Goal: Task Accomplishment & Management: Manage account settings

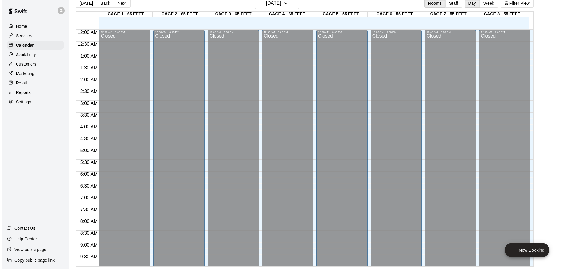
scroll to position [331, 0]
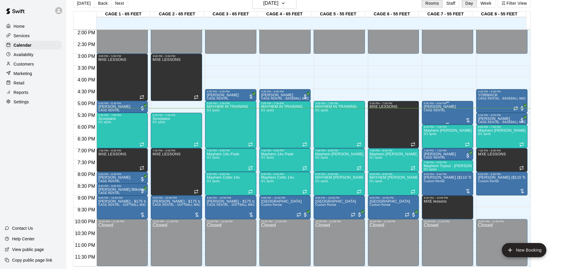
click at [469, 119] on div at bounding box center [468, 120] width 6 height 6
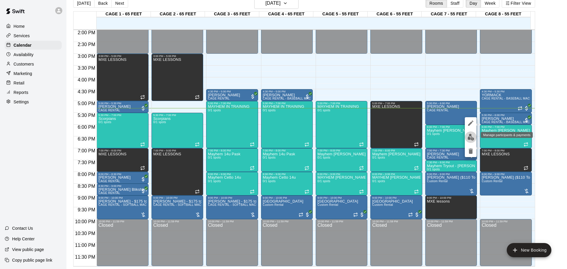
click at [473, 135] on img "edit" at bounding box center [470, 137] width 7 height 7
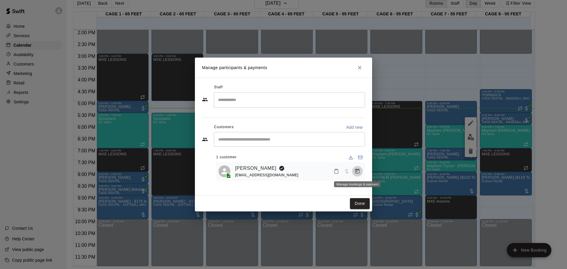
click at [355, 170] on icon "Manage bookings & payment" at bounding box center [357, 171] width 6 height 6
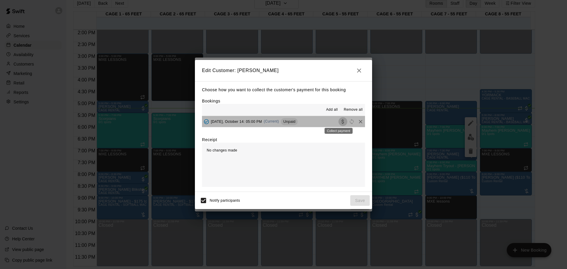
click at [341, 123] on icon "Collect payment" at bounding box center [343, 122] width 6 height 6
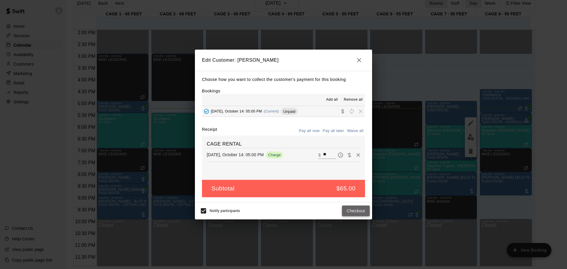
click at [354, 210] on button "Checkout" at bounding box center [356, 210] width 28 height 11
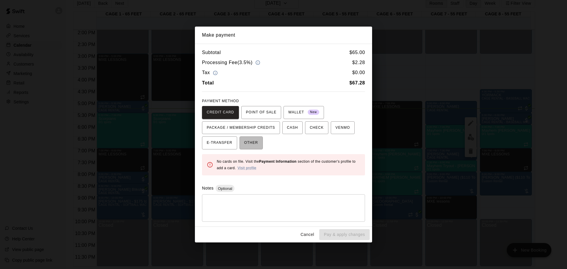
drag, startPoint x: 256, startPoint y: 147, endPoint x: 261, endPoint y: 156, distance: 10.4
click at [256, 147] on span "OTHER" at bounding box center [251, 142] width 14 height 9
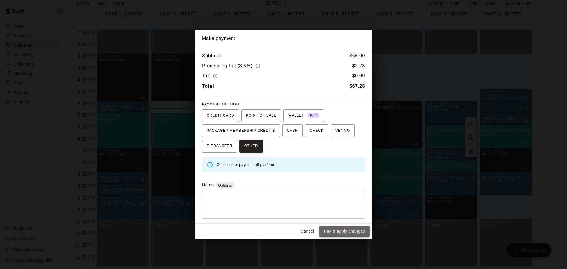
click at [352, 231] on button "Pay & apply changes" at bounding box center [344, 231] width 50 height 11
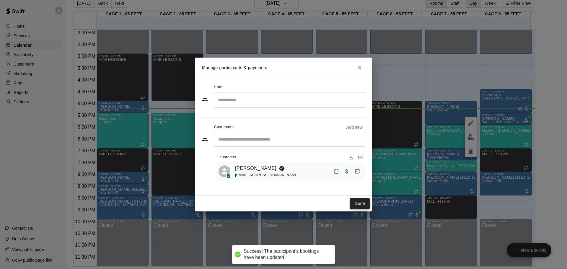
click at [364, 203] on button "Done" at bounding box center [360, 203] width 20 height 11
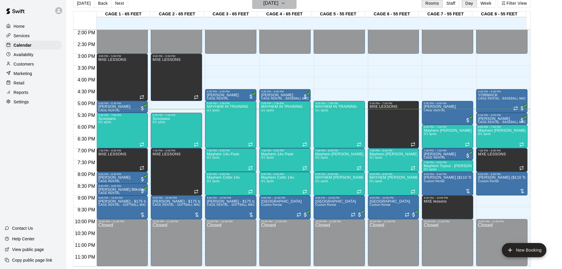
click at [266, 2] on h6 "[DATE]" at bounding box center [271, 3] width 15 height 8
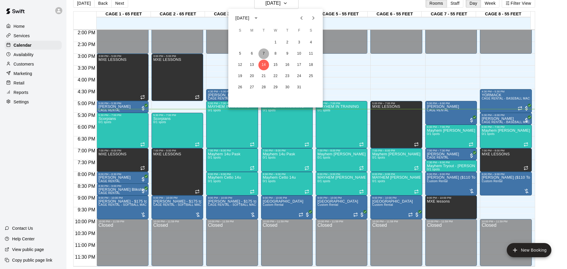
click at [265, 54] on button "7" at bounding box center [263, 53] width 11 height 11
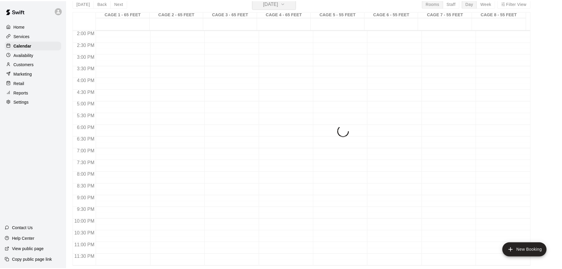
scroll to position [7, 0]
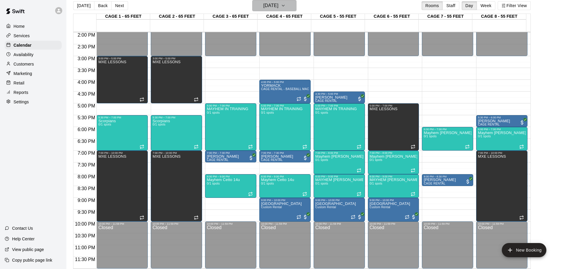
click at [267, 3] on h6 "Tuesday Oct 07" at bounding box center [271, 5] width 15 height 8
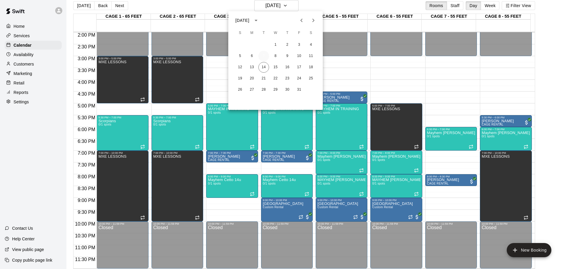
click at [265, 55] on button "7" at bounding box center [263, 56] width 11 height 11
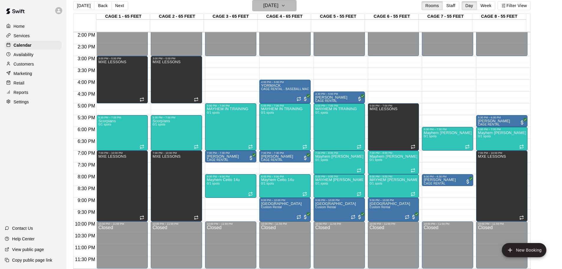
click at [267, 10] on button "Tuesday Oct 07" at bounding box center [274, 5] width 44 height 11
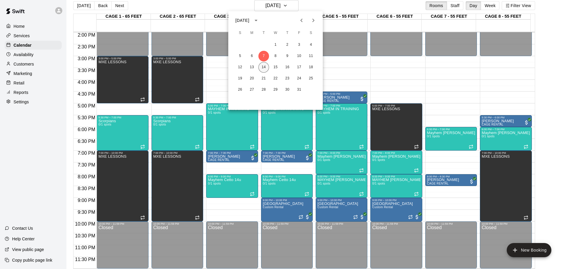
click at [264, 66] on button "14" at bounding box center [263, 67] width 11 height 11
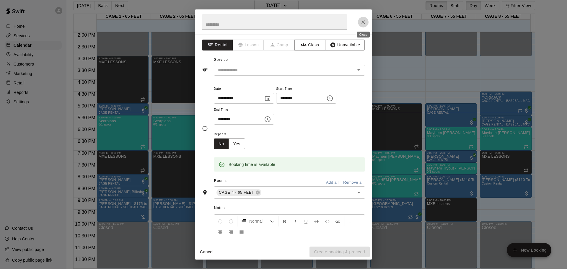
click at [365, 22] on icon "Close" at bounding box center [363, 22] width 6 height 6
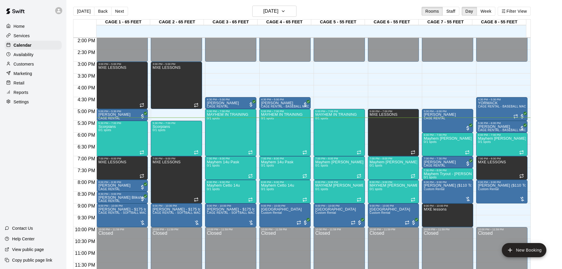
scroll to position [0, 0]
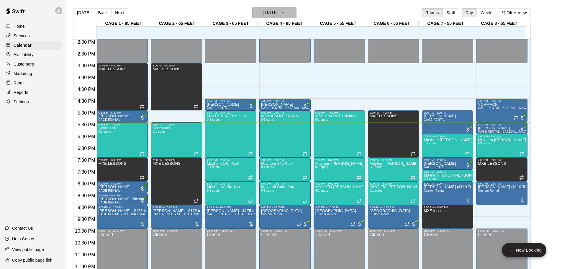
click at [279, 12] on h6 "[DATE]" at bounding box center [271, 13] width 15 height 8
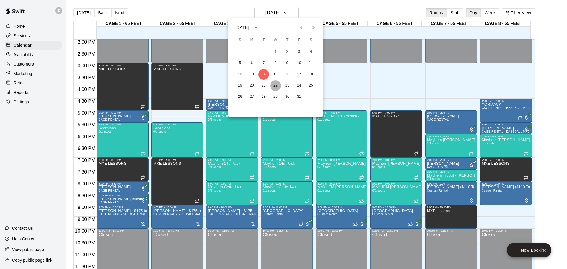
click at [277, 86] on button "22" at bounding box center [275, 85] width 11 height 11
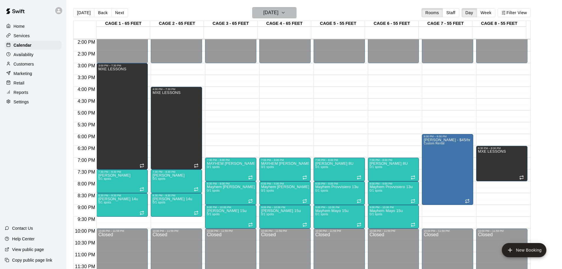
click at [275, 11] on h6 "Wednesday Oct 22" at bounding box center [271, 13] width 15 height 8
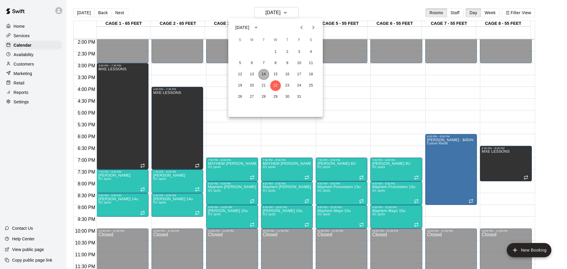
click at [264, 73] on button "14" at bounding box center [263, 74] width 11 height 11
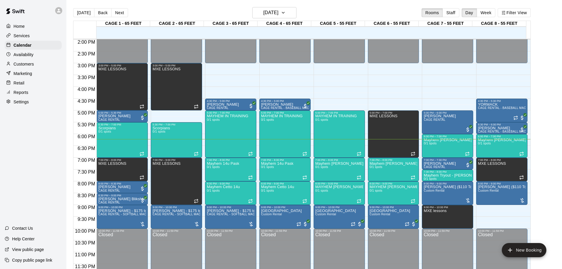
drag, startPoint x: 223, startPoint y: 195, endPoint x: 79, endPoint y: 283, distance: 168.2
click at [79, 269] on html "Home Services Calendar Availability Customers Marketing Retail Reports Settings…" at bounding box center [281, 139] width 562 height 278
click at [521, 130] on span "All customers have paid" at bounding box center [523, 130] width 6 height 6
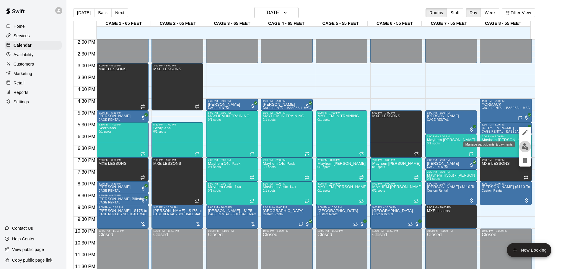
click at [526, 146] on img "edit" at bounding box center [525, 146] width 7 height 7
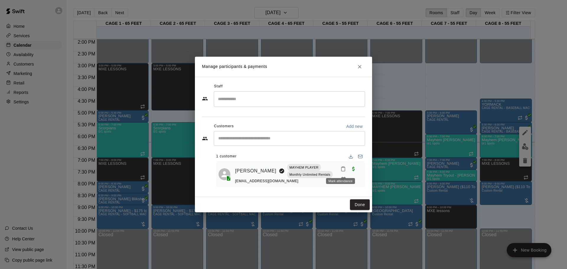
click at [342, 168] on icon "Mark attendance" at bounding box center [342, 168] width 5 height 5
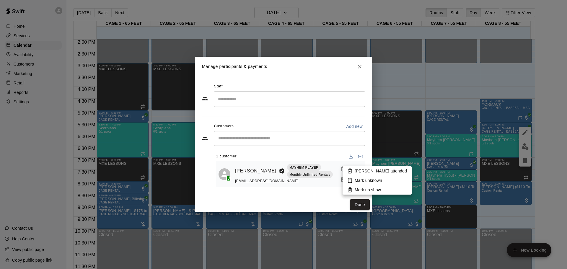
click at [366, 188] on p "Mark no show" at bounding box center [368, 190] width 26 height 6
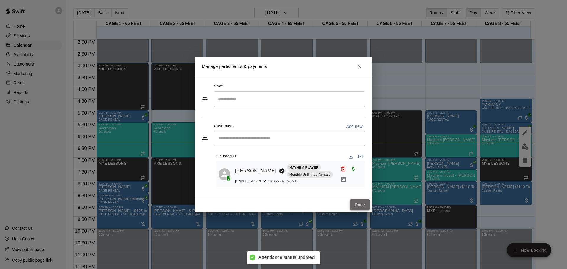
click at [362, 204] on button "Done" at bounding box center [360, 204] width 20 height 11
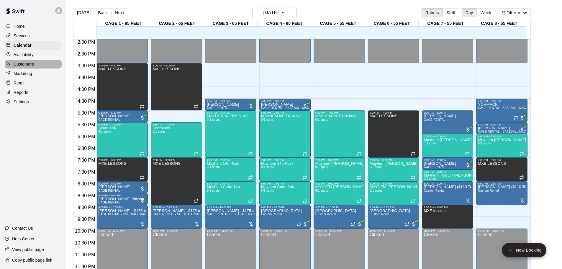
click at [36, 67] on div "Customers" at bounding box center [33, 64] width 57 height 9
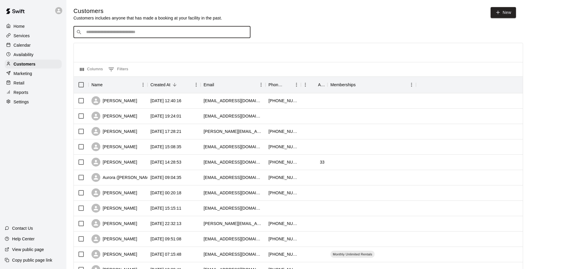
click at [102, 34] on input "Search customers by name or email" at bounding box center [166, 32] width 164 height 6
type input "****"
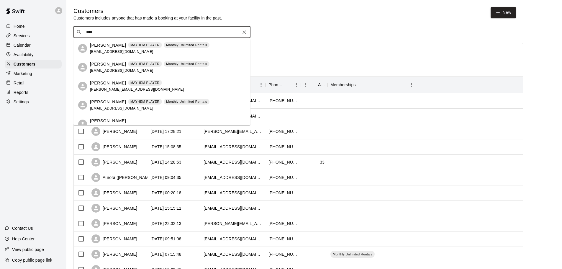
click at [105, 47] on p "[PERSON_NAME]" at bounding box center [108, 45] width 36 height 6
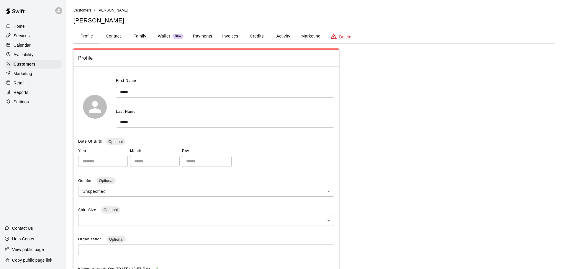
click at [205, 35] on button "Payments" at bounding box center [202, 36] width 29 height 14
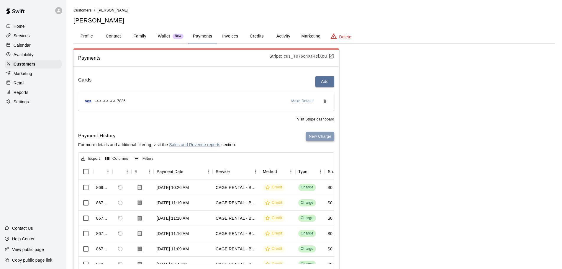
click at [328, 135] on button "New Charge" at bounding box center [320, 136] width 28 height 9
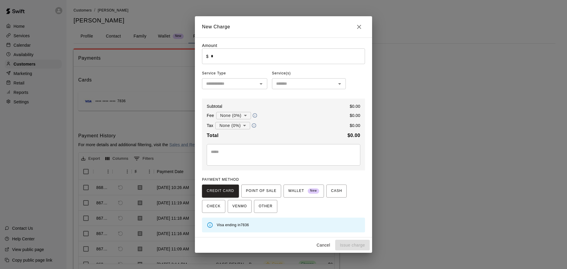
click at [218, 59] on input "*" at bounding box center [288, 56] width 154 height 16
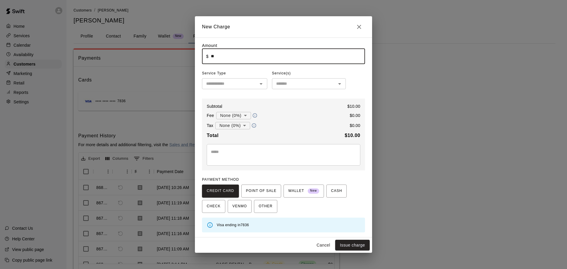
type input "*****"
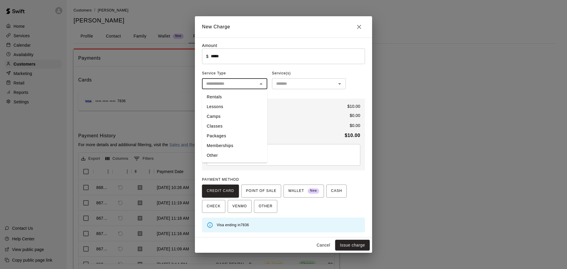
click at [244, 83] on input "text" at bounding box center [230, 83] width 52 height 7
click at [225, 157] on li "Other" at bounding box center [234, 156] width 65 height 10
type input "*****"
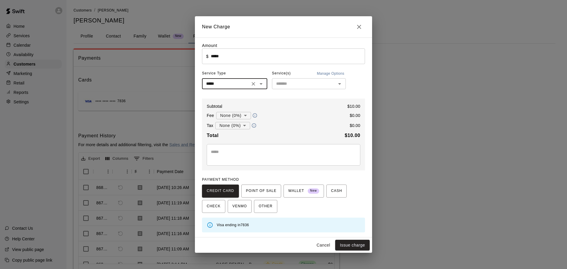
click at [281, 153] on textarea at bounding box center [283, 155] width 145 height 12
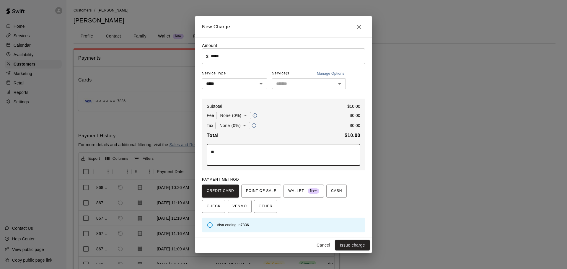
type textarea "*"
type textarea "**********"
click at [354, 242] on button "Issue charge" at bounding box center [352, 245] width 35 height 11
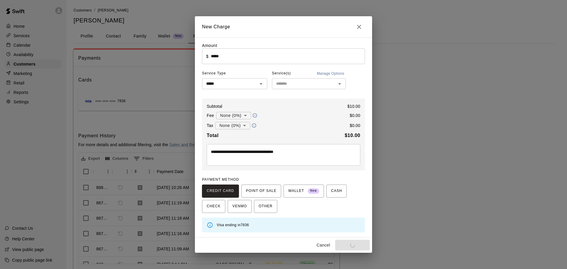
type input "*"
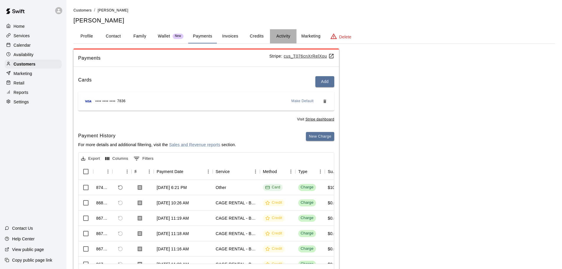
click at [278, 38] on button "Activity" at bounding box center [283, 36] width 27 height 14
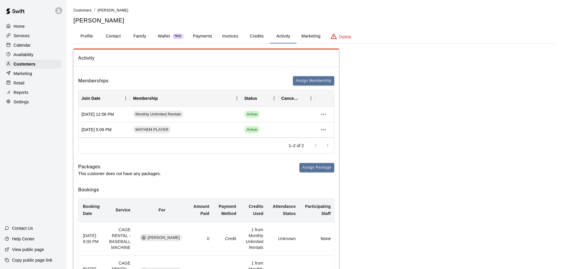
click at [20, 48] on p "Calendar" at bounding box center [22, 45] width 17 height 6
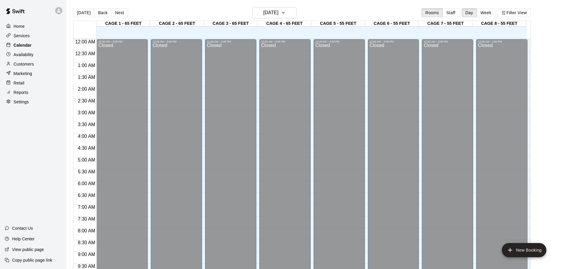
scroll to position [313, 0]
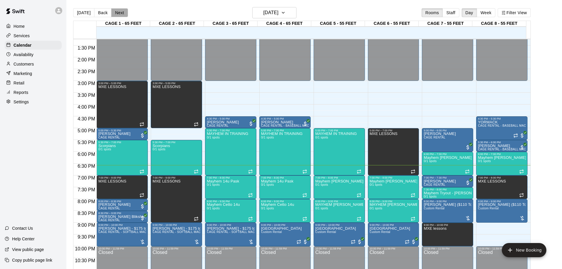
click at [116, 10] on button "Next" at bounding box center [119, 12] width 17 height 9
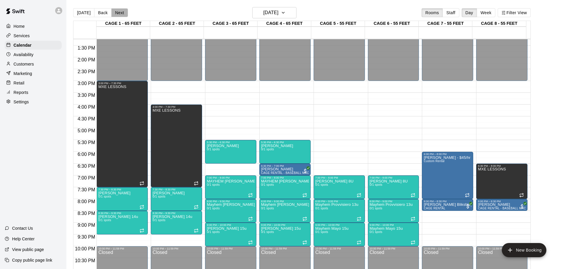
click at [115, 10] on button "Next" at bounding box center [119, 12] width 17 height 9
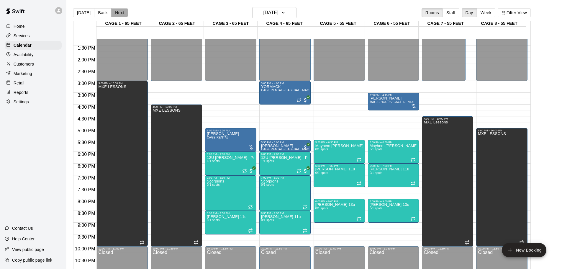
click at [115, 11] on button "Next" at bounding box center [119, 12] width 17 height 9
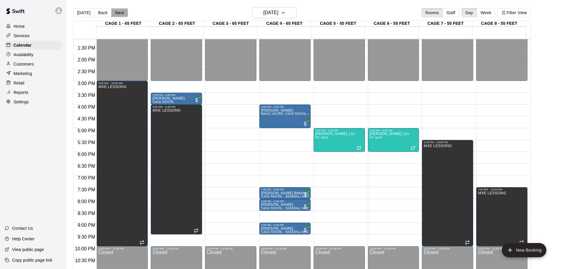
click at [115, 11] on button "Next" at bounding box center [119, 12] width 17 height 9
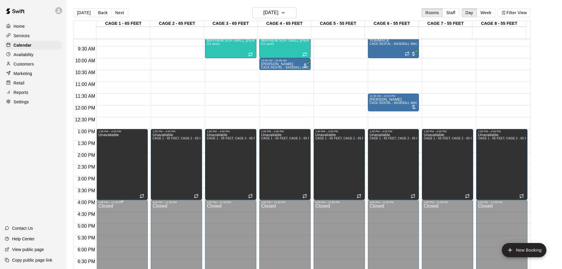
scroll to position [154, 0]
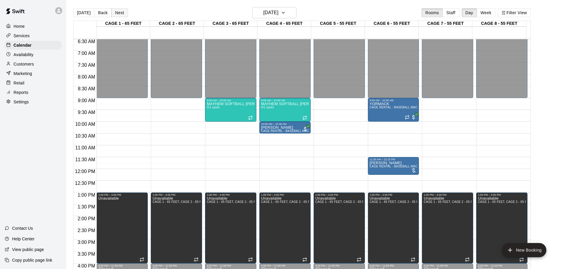
click at [120, 16] on button "Next" at bounding box center [119, 12] width 17 height 9
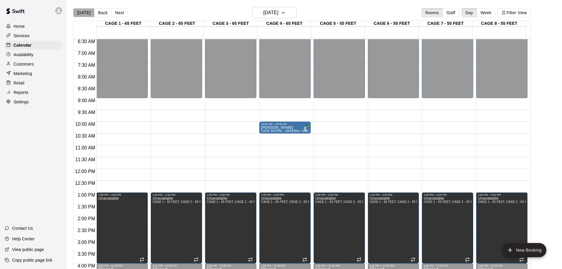
click at [86, 10] on button "[DATE]" at bounding box center [83, 12] width 21 height 9
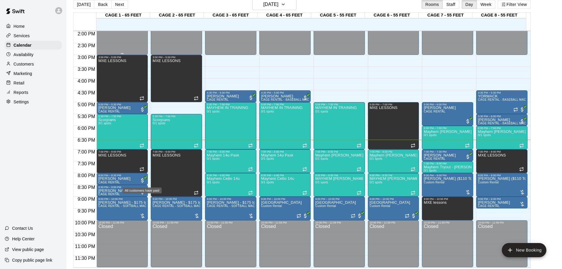
scroll to position [9, 0]
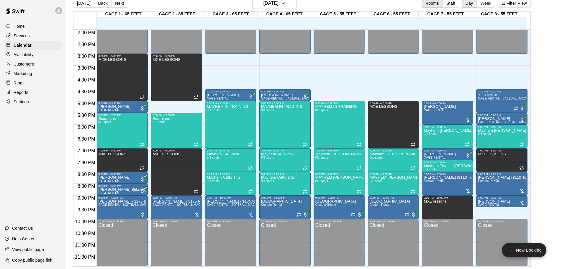
click at [35, 64] on div "Customers" at bounding box center [33, 64] width 57 height 9
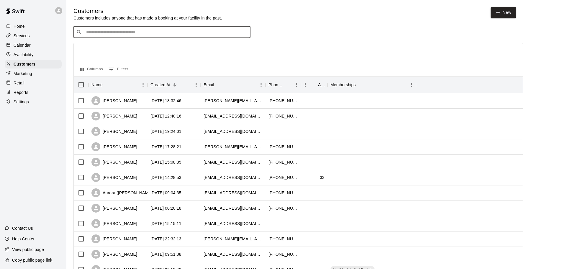
click at [176, 35] on input "Search customers by name or email" at bounding box center [166, 32] width 164 height 6
type input "****"
click at [32, 26] on div "Home" at bounding box center [33, 26] width 57 height 9
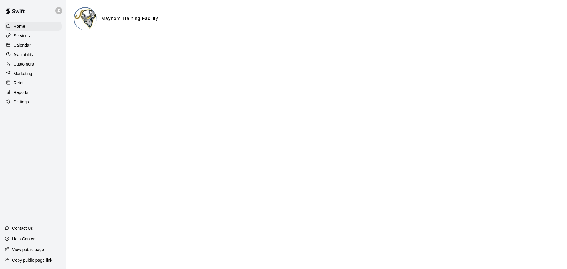
click at [36, 44] on div "Calendar" at bounding box center [33, 45] width 57 height 9
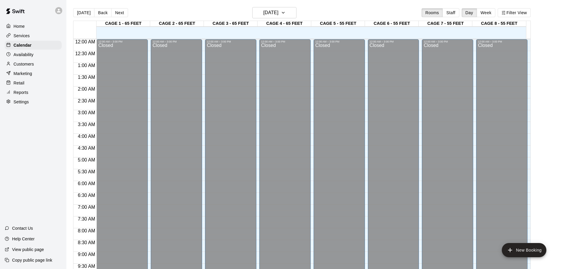
scroll to position [313, 0]
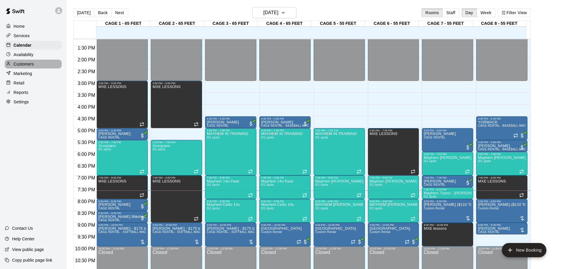
click at [37, 66] on div "Customers" at bounding box center [33, 64] width 57 height 9
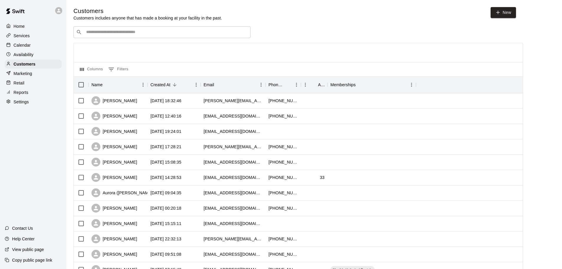
click at [116, 32] on input "Search customers by name or email" at bounding box center [166, 32] width 164 height 6
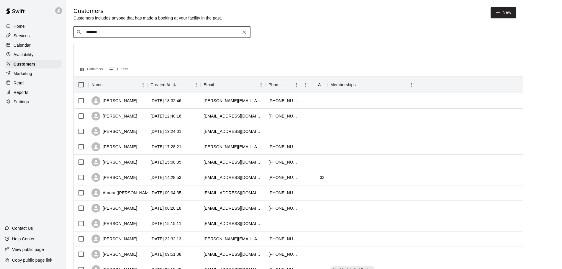
type input "*******"
click at [160, 33] on input "*******" at bounding box center [161, 32] width 155 height 6
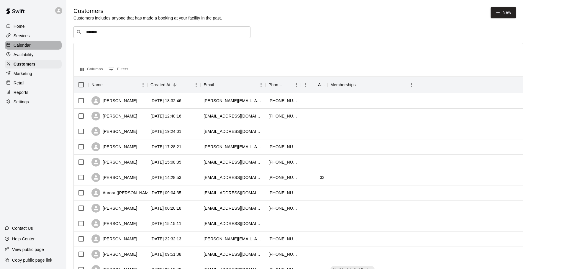
click at [36, 45] on div "Calendar" at bounding box center [33, 45] width 57 height 9
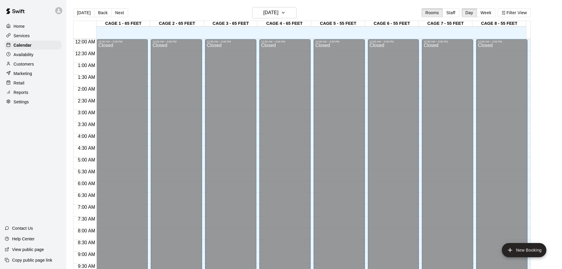
scroll to position [313, 0]
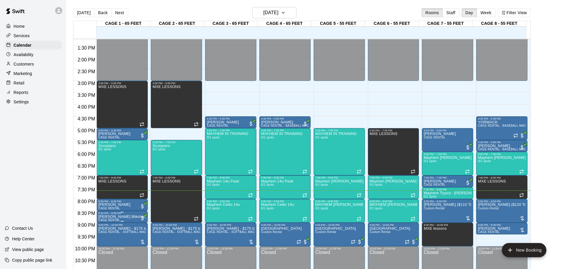
click at [120, 217] on p "[PERSON_NAME] Blikshteyn" at bounding box center [122, 217] width 48 height 0
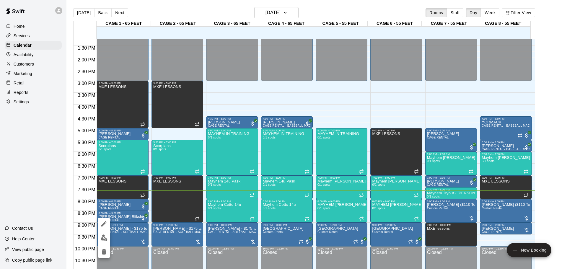
click at [105, 250] on icon "delete" at bounding box center [104, 251] width 4 height 5
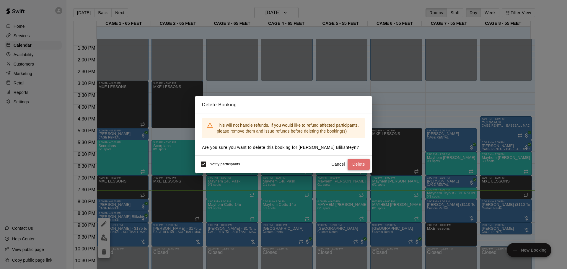
click at [354, 160] on button "Delete" at bounding box center [359, 164] width 22 height 11
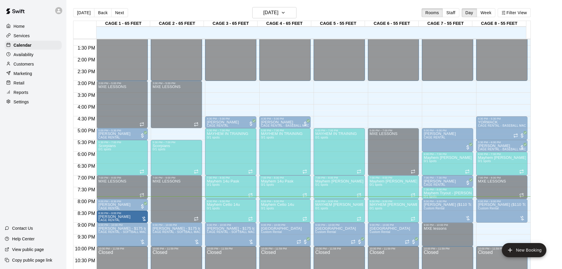
drag, startPoint x: 490, startPoint y: 229, endPoint x: 122, endPoint y: 219, distance: 368.3
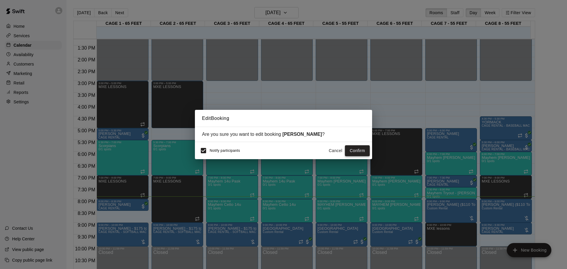
click at [360, 150] on button "Confirm" at bounding box center [357, 150] width 25 height 11
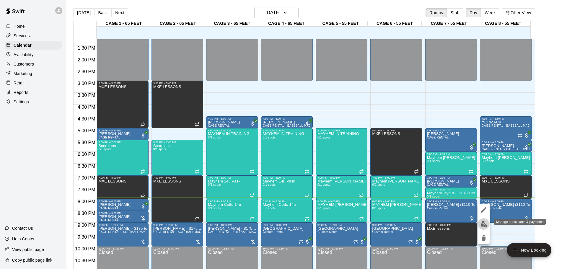
click at [487, 223] on button "edit" at bounding box center [484, 224] width 12 height 12
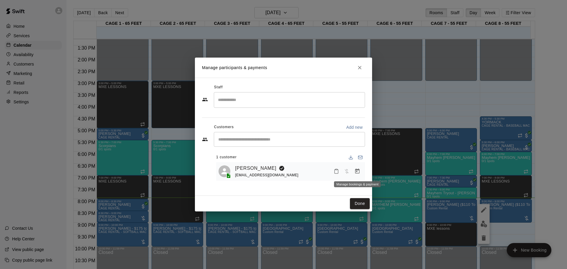
click at [357, 173] on icon "Manage bookings & payment" at bounding box center [357, 171] width 6 height 6
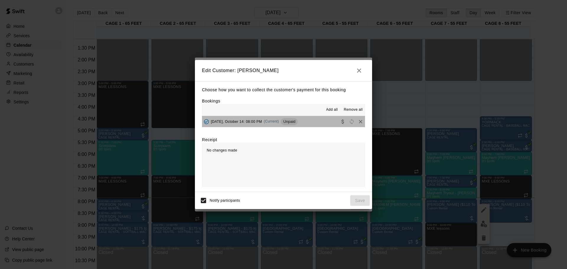
click at [314, 120] on button "Tuesday, October 14: 08:00 PM (Current) Unpaid" at bounding box center [283, 121] width 163 height 11
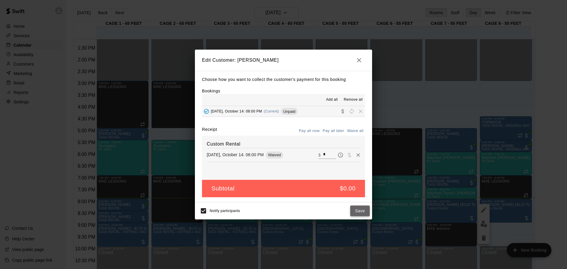
click at [359, 215] on button "Save" at bounding box center [359, 210] width 19 height 11
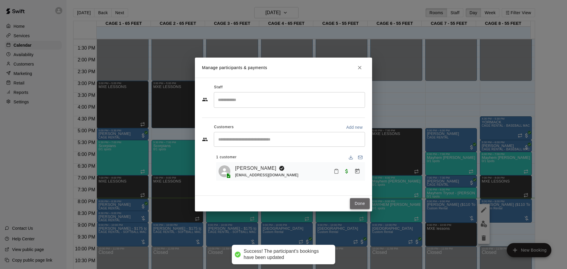
click at [358, 204] on button "Done" at bounding box center [360, 203] width 20 height 11
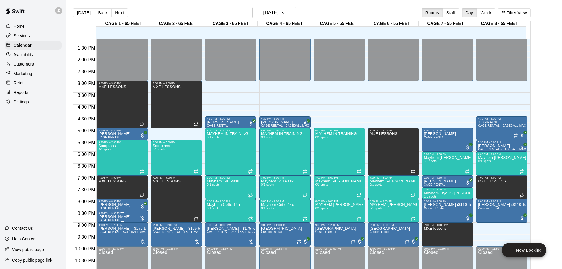
click at [143, 216] on div at bounding box center [143, 218] width 6 height 6
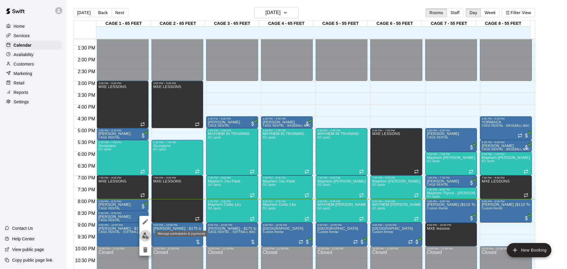
click at [142, 234] on img "edit" at bounding box center [145, 235] width 7 height 7
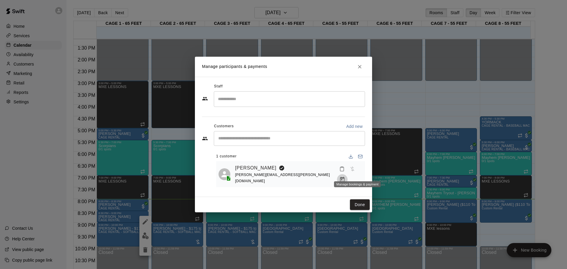
click at [345, 177] on icon "Manage bookings & payment" at bounding box center [342, 180] width 6 height 6
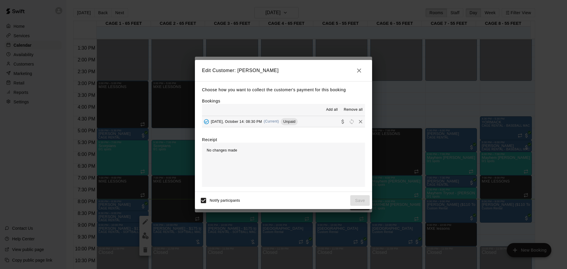
click at [323, 120] on button "Tuesday, October 14: 08:30 PM (Current) Unpaid" at bounding box center [283, 121] width 163 height 11
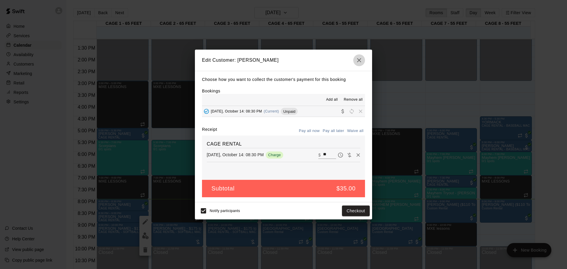
click at [358, 60] on icon "button" at bounding box center [358, 60] width 7 height 7
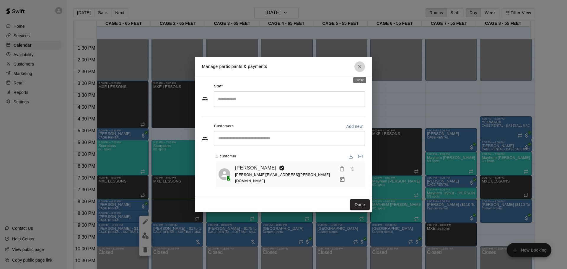
click at [359, 68] on icon "Close" at bounding box center [360, 67] width 6 height 6
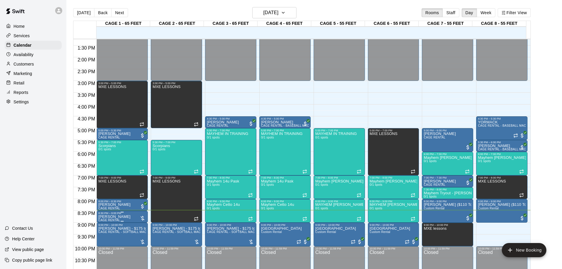
click at [131, 215] on div "8:30 PM – 9:00 PM" at bounding box center [122, 213] width 48 height 3
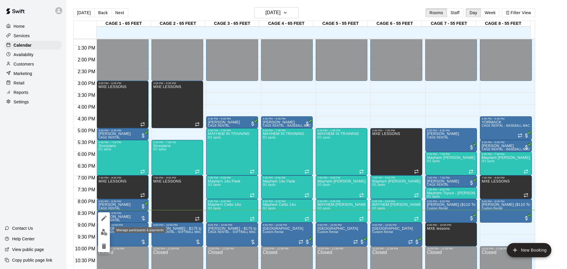
click at [109, 233] on button "edit" at bounding box center [104, 232] width 12 height 12
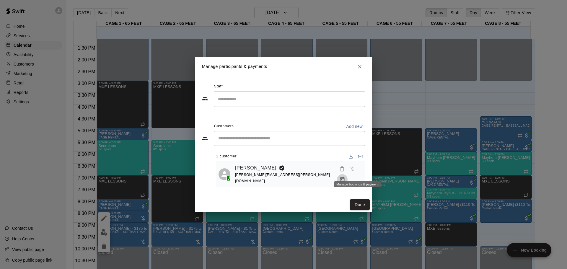
click at [345, 177] on icon "Manage bookings & payment" at bounding box center [342, 179] width 4 height 5
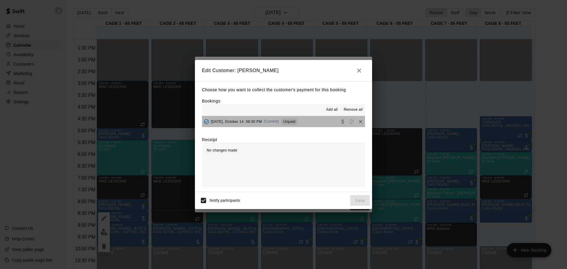
click at [318, 122] on button "Tuesday, October 14: 08:30 PM (Current) Unpaid" at bounding box center [283, 121] width 163 height 11
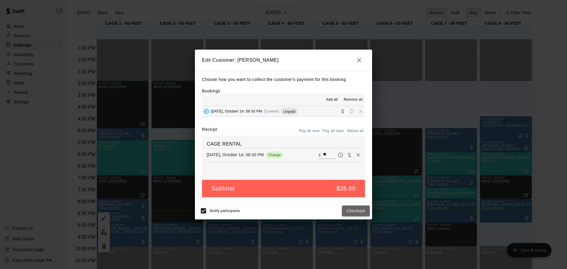
click at [369, 213] on button "Checkout" at bounding box center [356, 210] width 28 height 11
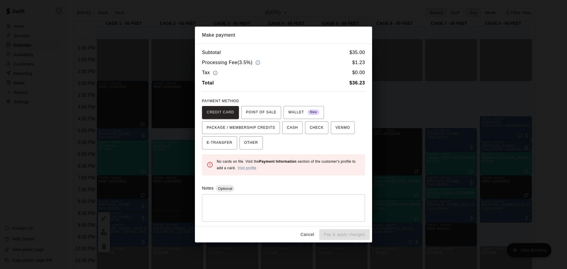
click at [222, 149] on div "Subtotal $ 35.00 Processing Fee ( 3.5% ) $ 1.23 Tax $ 0.00 Total $ 36.23 PAYMEN…" at bounding box center [283, 135] width 177 height 183
click at [223, 141] on span "E-TRANSFER" at bounding box center [220, 142] width 26 height 9
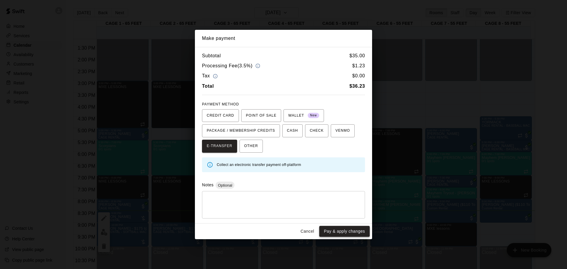
click at [331, 229] on button "Pay & apply changes" at bounding box center [344, 231] width 50 height 11
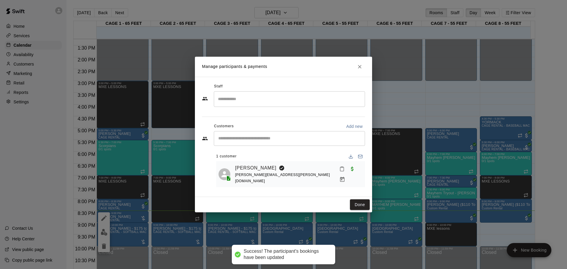
drag, startPoint x: 362, startPoint y: 200, endPoint x: 305, endPoint y: 190, distance: 58.0
click at [362, 200] on button "Done" at bounding box center [360, 204] width 20 height 11
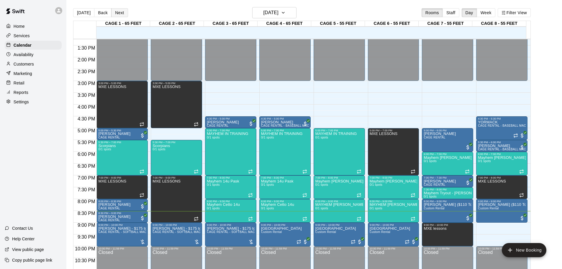
click at [112, 14] on button "Next" at bounding box center [119, 12] width 17 height 9
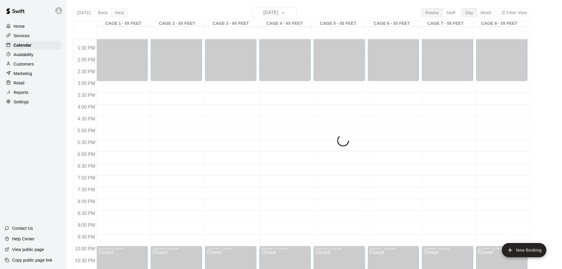
click at [112, 14] on div "[DATE] Back [DATE][DATE] Rooms Staff Day Week Filter View CAGE 1 - 65 FEET 15 W…" at bounding box center [302, 141] width 458 height 269
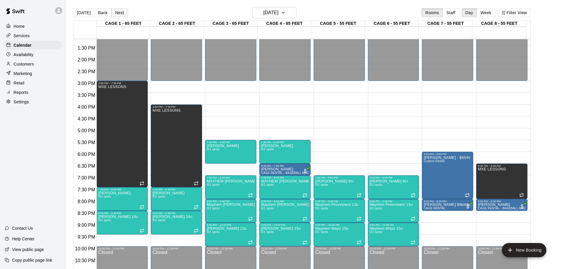
click at [112, 14] on button "Next" at bounding box center [119, 12] width 17 height 9
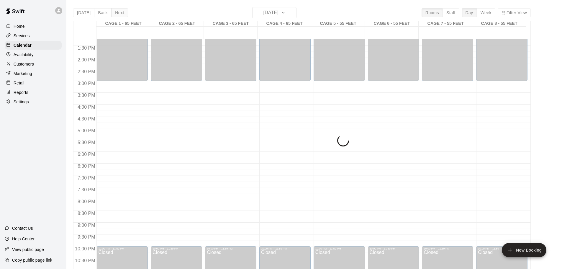
click at [112, 14] on button "Next" at bounding box center [119, 12] width 17 height 9
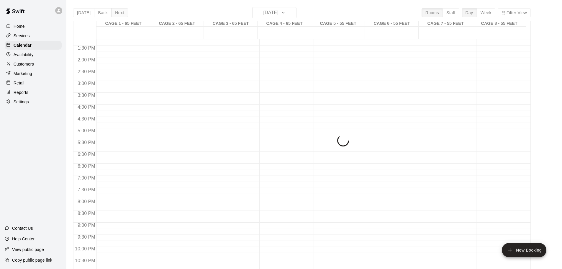
click at [112, 14] on div "Today Back Next Friday Oct 17 Rooms Staff Day Week Filter View CAGE 1 - 65 FEET…" at bounding box center [302, 141] width 458 height 269
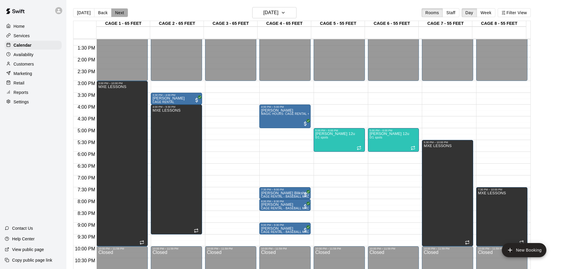
click at [112, 14] on button "Next" at bounding box center [119, 12] width 17 height 9
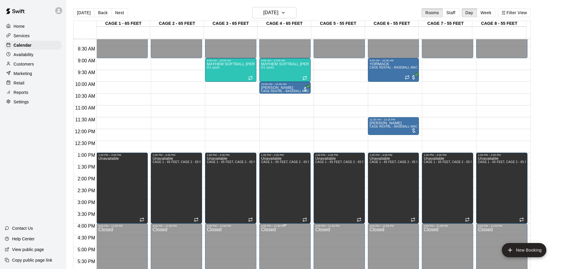
scroll to position [183, 0]
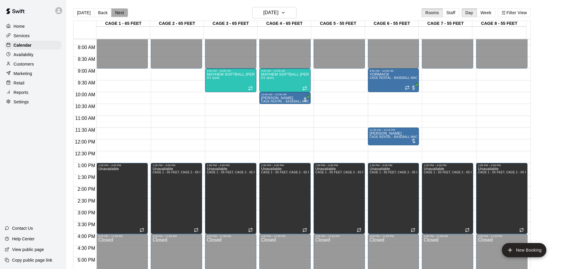
click at [123, 14] on button "Next" at bounding box center [119, 12] width 17 height 9
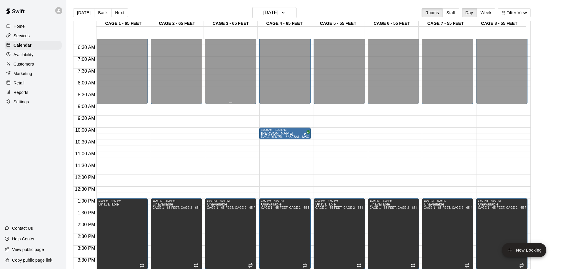
scroll to position [95, 0]
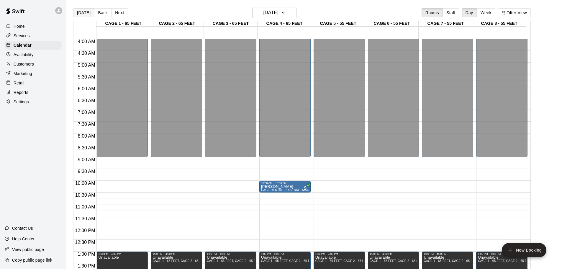
click at [79, 16] on button "[DATE]" at bounding box center [83, 12] width 21 height 9
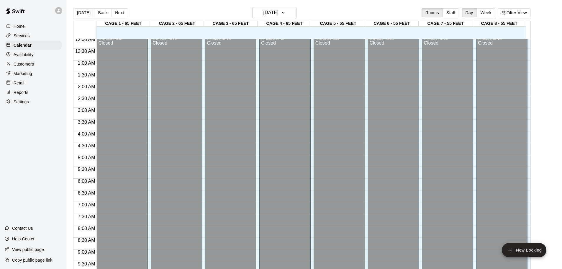
scroll to position [0, 0]
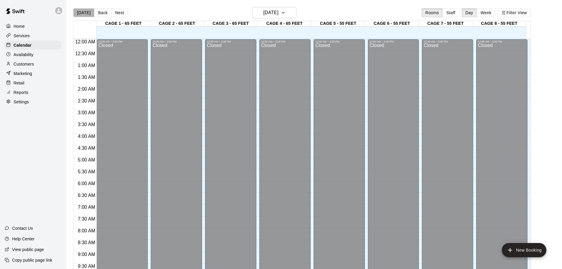
drag, startPoint x: 84, startPoint y: 12, endPoint x: 102, endPoint y: 32, distance: 26.8
click at [84, 12] on button "[DATE]" at bounding box center [83, 12] width 21 height 9
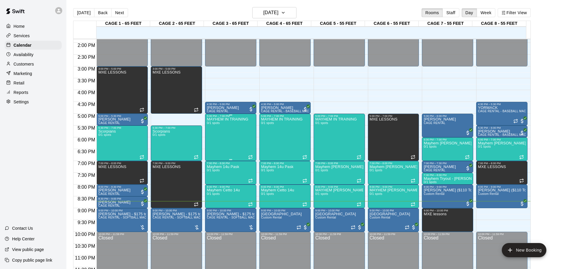
scroll to position [331, 0]
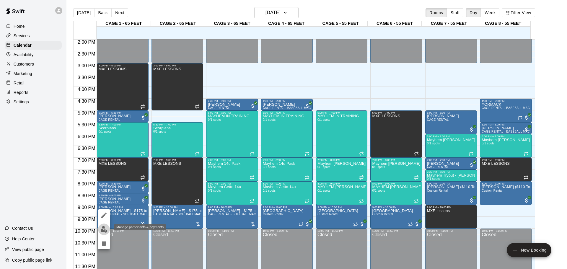
click at [105, 226] on img "edit" at bounding box center [104, 229] width 7 height 7
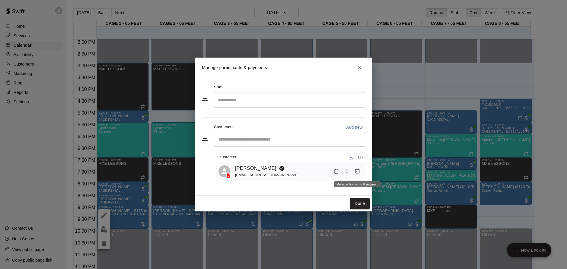
click at [357, 169] on icon "Manage bookings & payment" at bounding box center [357, 171] width 6 height 6
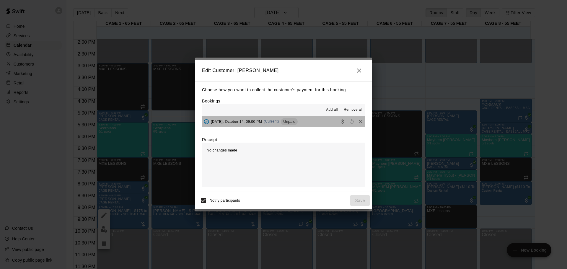
click at [323, 121] on button "Tuesday, October 14: 09:00 PM (Current) Unpaid" at bounding box center [283, 121] width 163 height 11
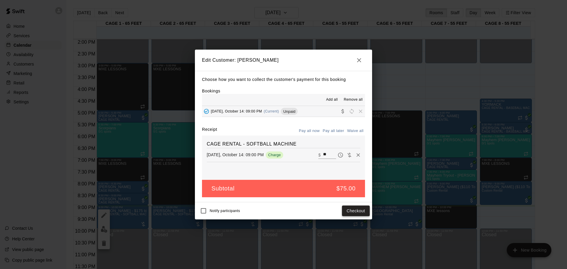
click at [354, 208] on button "Checkout" at bounding box center [356, 210] width 28 height 11
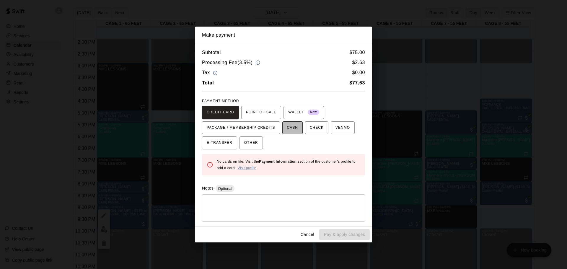
click at [293, 125] on span "CASH" at bounding box center [292, 127] width 11 height 9
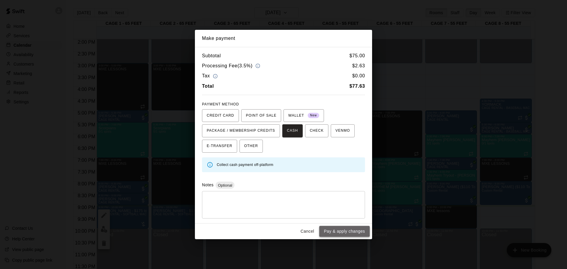
click at [346, 230] on button "Pay & apply changes" at bounding box center [344, 231] width 50 height 11
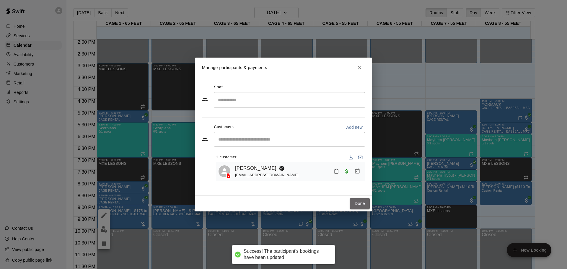
drag, startPoint x: 357, startPoint y: 202, endPoint x: 214, endPoint y: 226, distance: 144.6
click at [355, 202] on button "Done" at bounding box center [360, 203] width 20 height 11
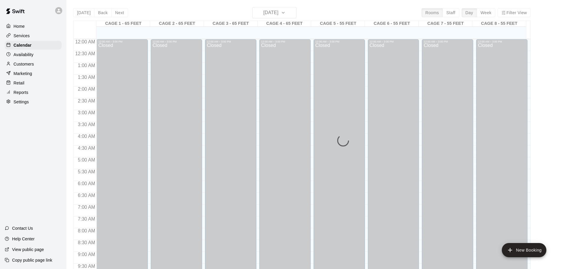
scroll to position [313, 0]
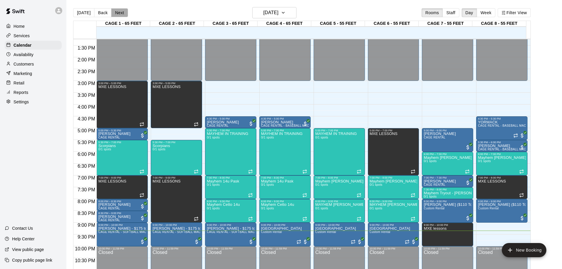
click at [124, 12] on button "Next" at bounding box center [119, 12] width 17 height 9
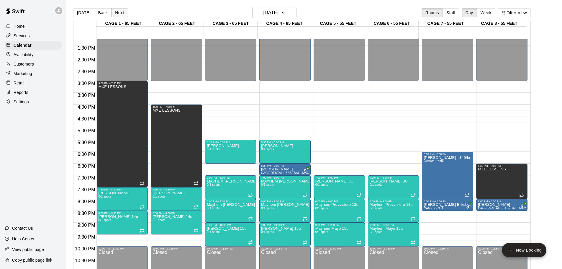
click at [124, 12] on button "Next" at bounding box center [119, 12] width 17 height 9
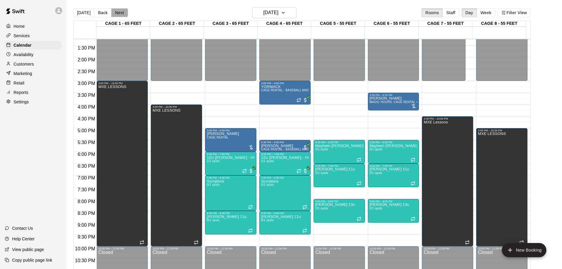
click at [124, 12] on button "Next" at bounding box center [119, 12] width 17 height 9
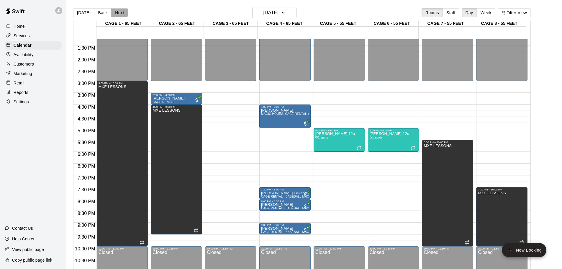
click at [124, 12] on button "Next" at bounding box center [119, 12] width 17 height 9
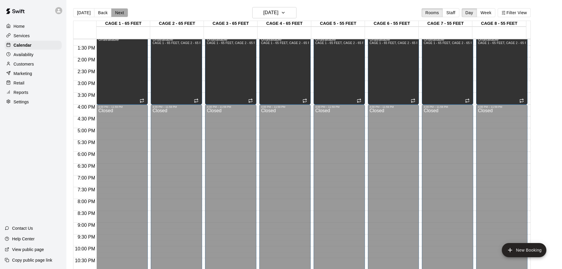
click at [124, 12] on button "Next" at bounding box center [119, 12] width 17 height 9
click at [123, 12] on button "Next" at bounding box center [119, 12] width 17 height 9
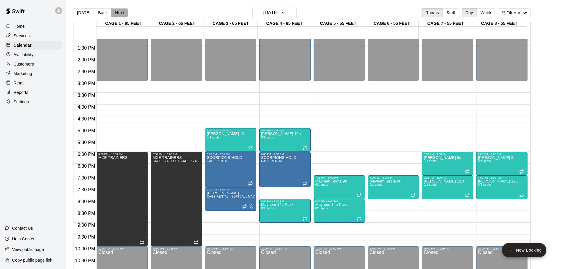
click at [121, 11] on button "Next" at bounding box center [119, 12] width 17 height 9
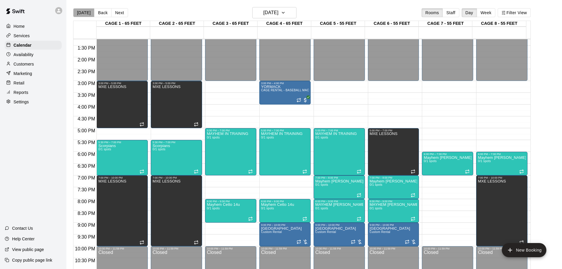
click at [86, 11] on button "[DATE]" at bounding box center [83, 12] width 21 height 9
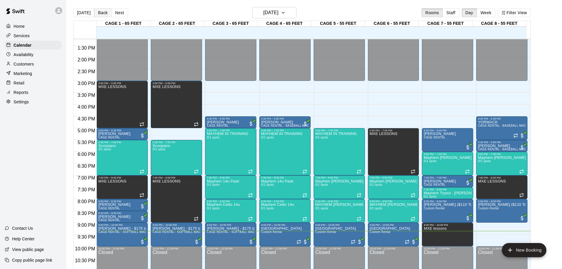
click at [99, 9] on button "Back" at bounding box center [102, 12] width 17 height 9
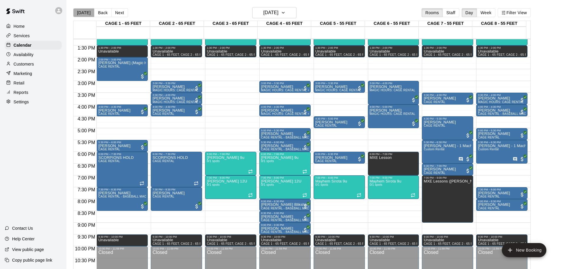
click at [87, 13] on button "[DATE]" at bounding box center [83, 12] width 21 height 9
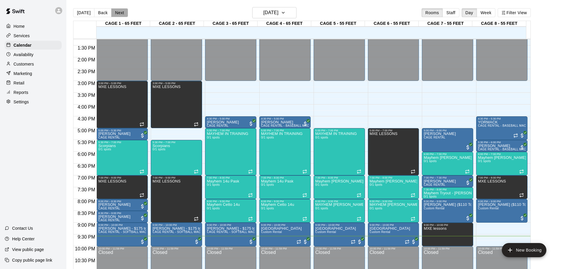
click at [119, 13] on button "Next" at bounding box center [119, 12] width 17 height 9
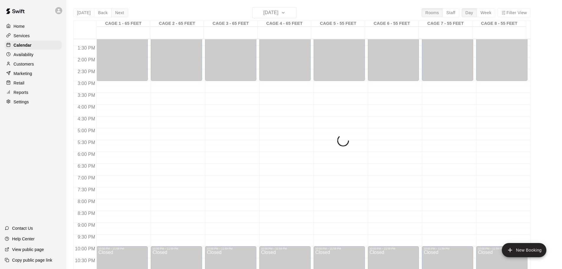
click at [119, 13] on div "[DATE] Back [DATE][DATE] Rooms Staff Day Week Filter View CAGE 1 - 65 FEET 15 W…" at bounding box center [302, 141] width 458 height 269
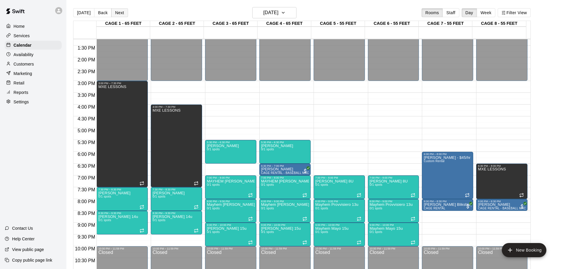
click at [119, 13] on button "Next" at bounding box center [119, 12] width 17 height 9
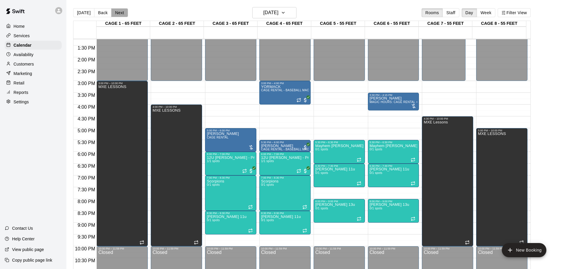
click at [119, 13] on button "Next" at bounding box center [119, 12] width 17 height 9
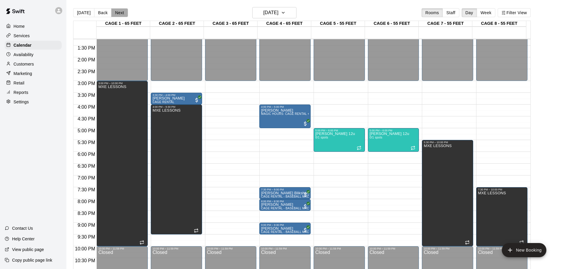
click at [119, 13] on button "Next" at bounding box center [119, 12] width 17 height 9
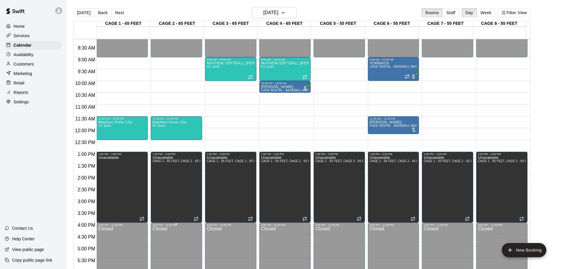
scroll to position [165, 0]
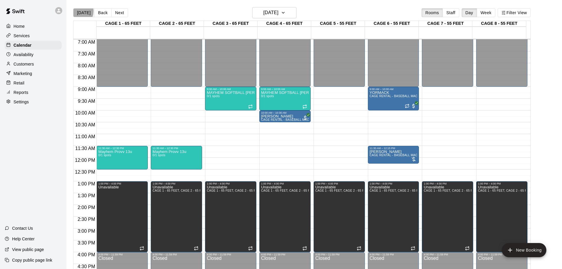
click at [78, 11] on button "[DATE]" at bounding box center [83, 12] width 21 height 9
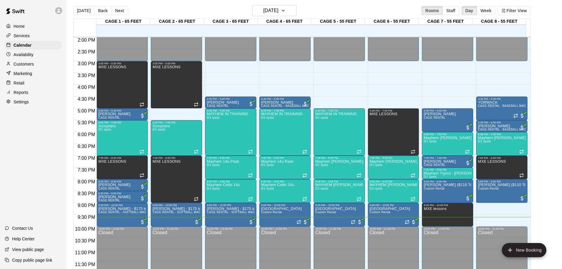
scroll to position [0, 0]
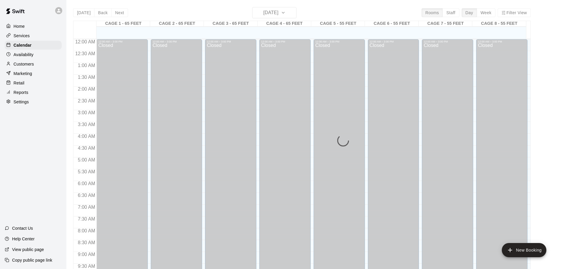
scroll to position [313, 0]
